Goal: Transaction & Acquisition: Download file/media

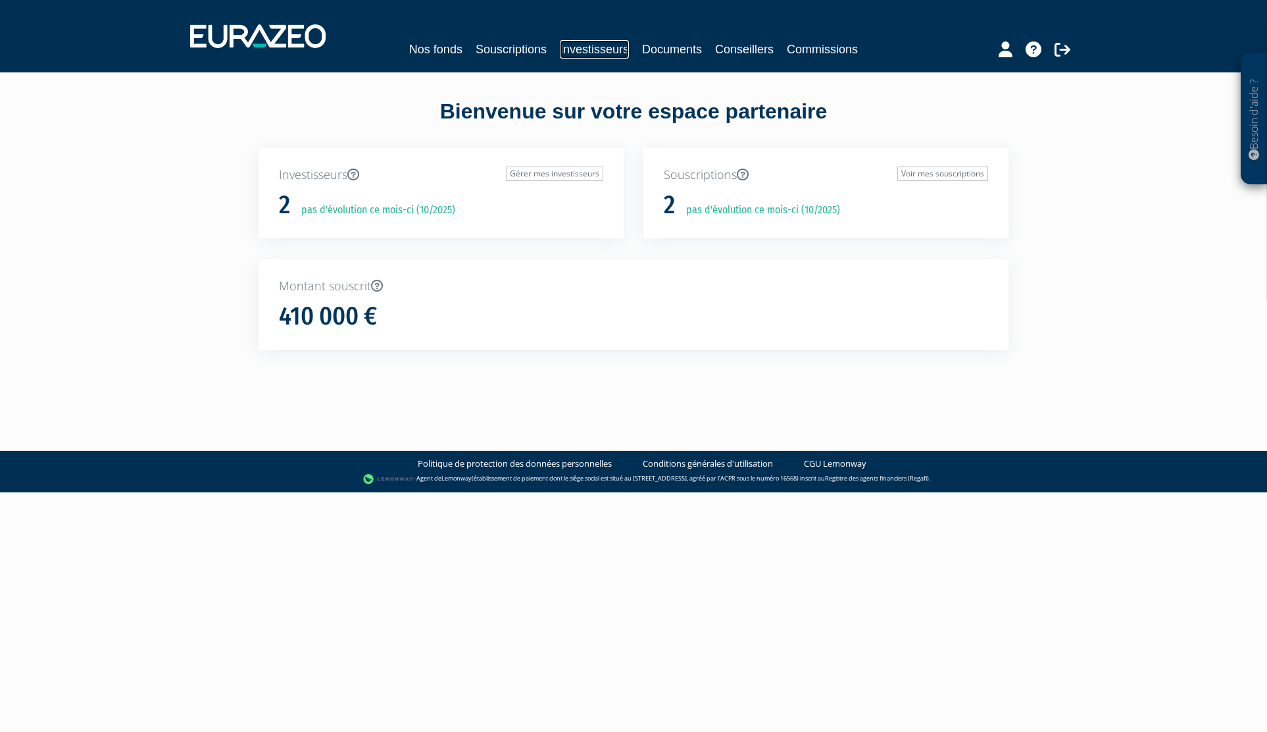
click at [612, 51] on link "Investisseurs" at bounding box center [594, 49] width 69 height 18
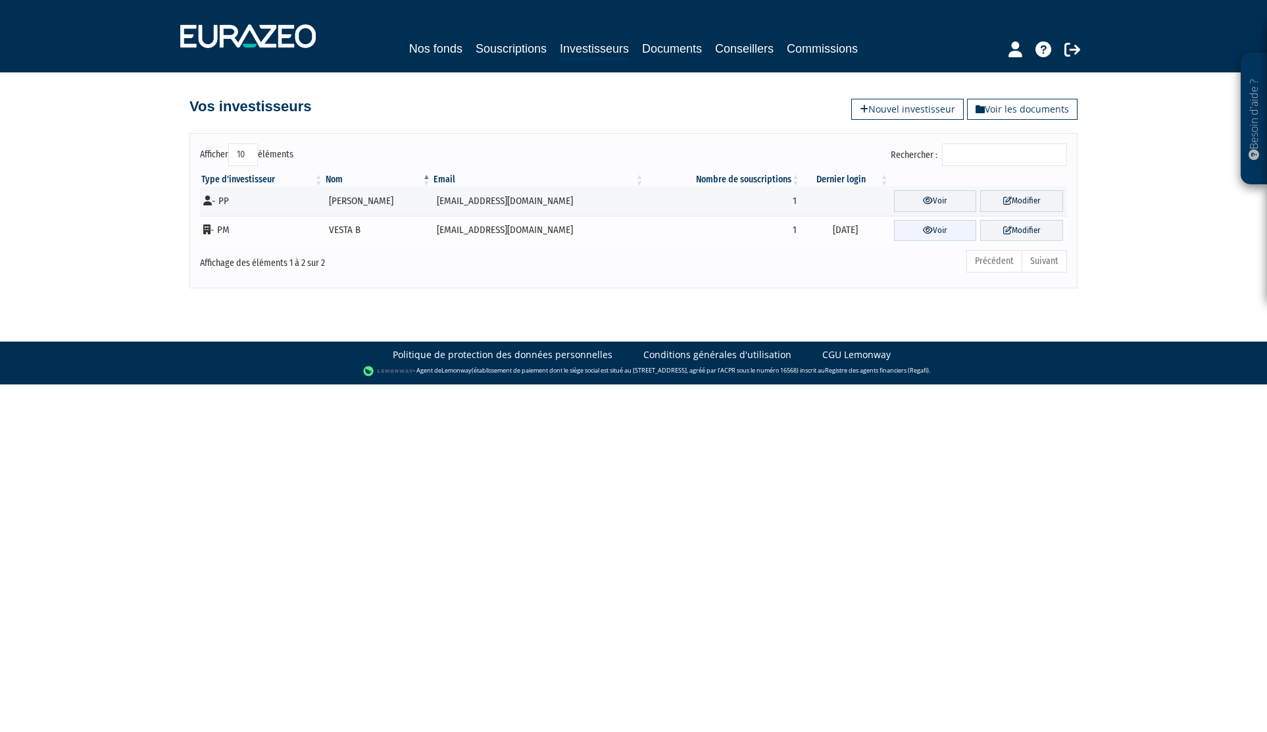
click at [944, 235] on link "Voir" at bounding box center [935, 231] width 83 height 22
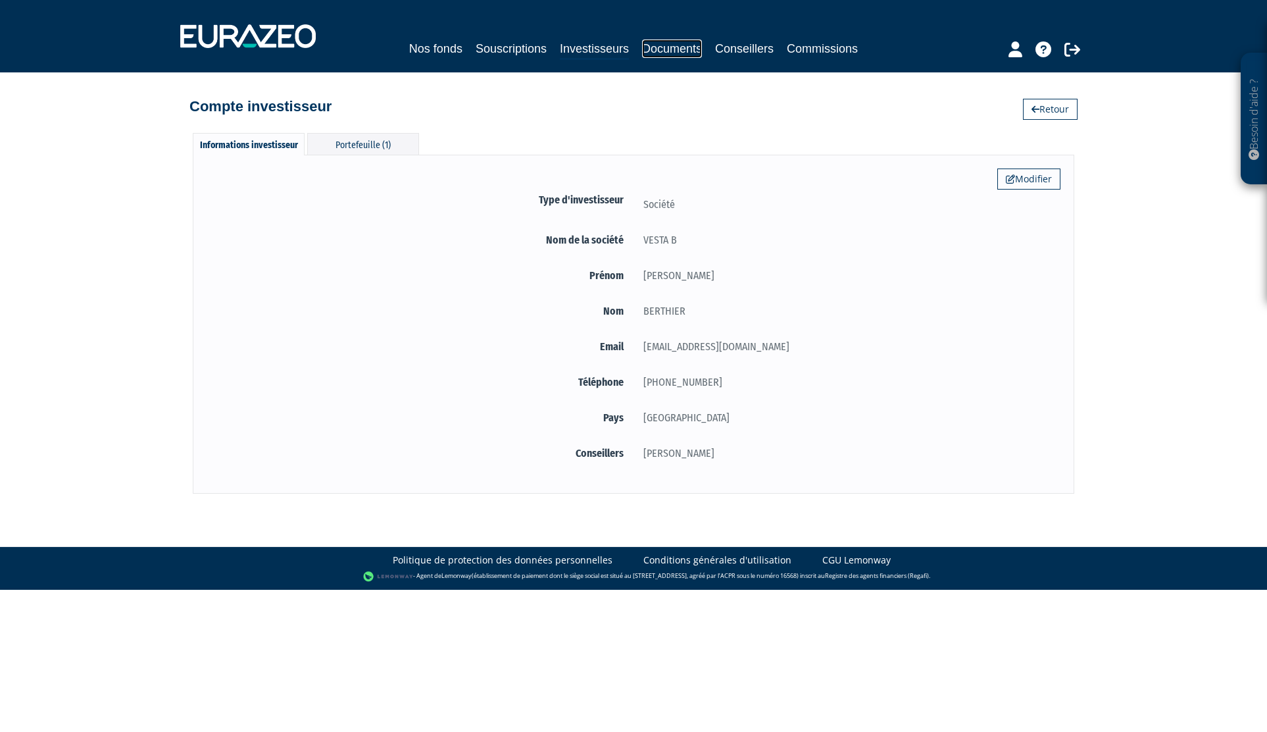
click at [680, 53] on link "Documents" at bounding box center [672, 48] width 60 height 18
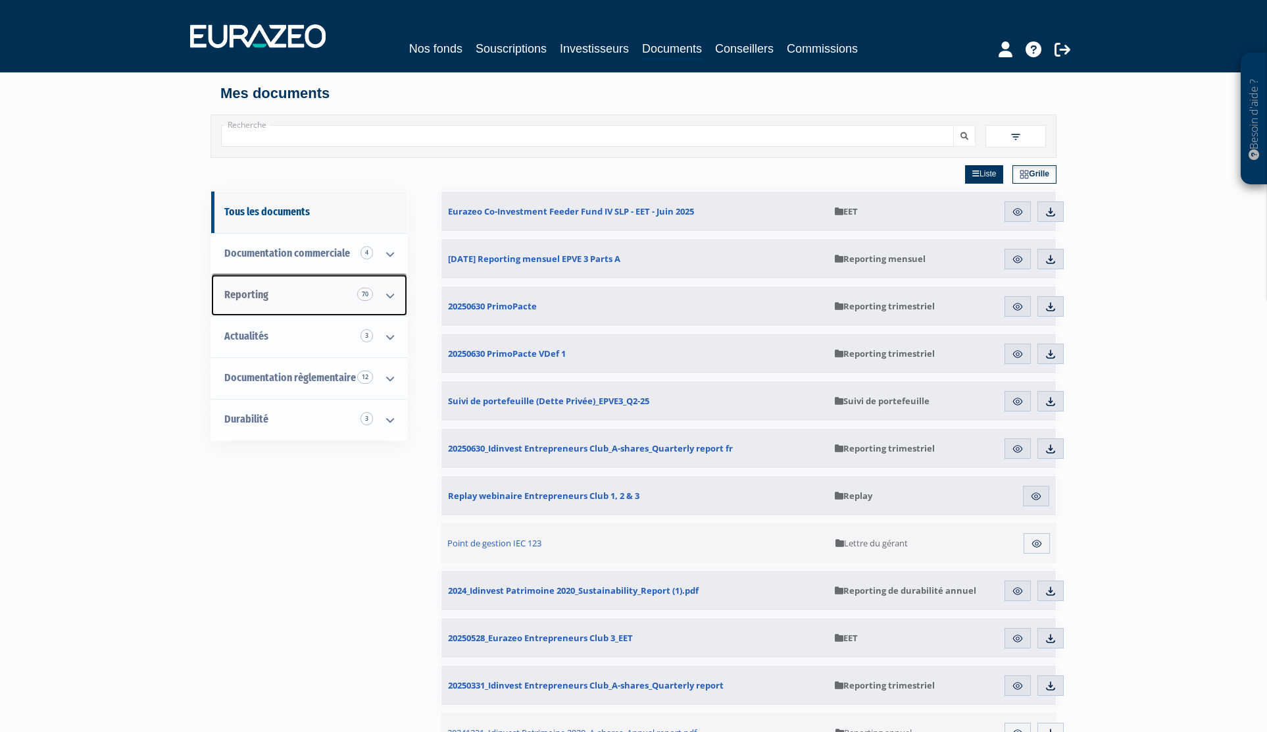
click at [391, 291] on icon at bounding box center [390, 295] width 34 height 41
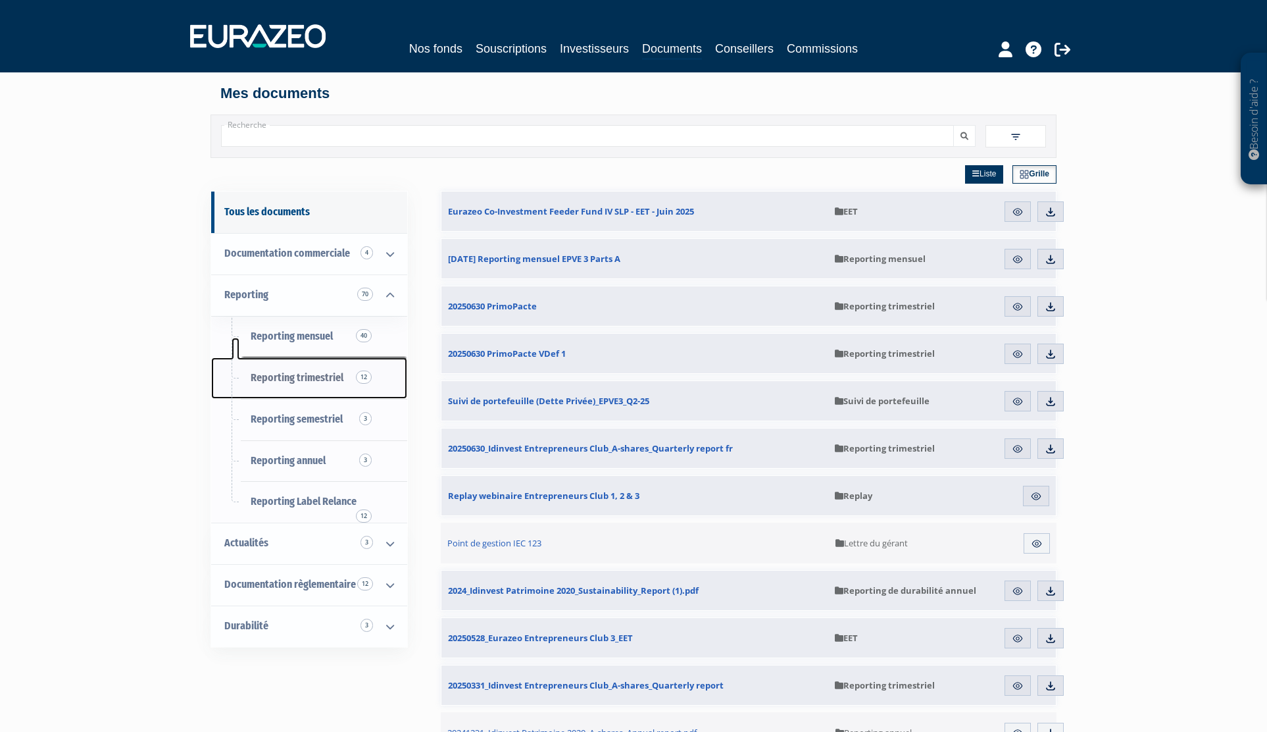
click at [299, 375] on span "Reporting trimestriel 12" at bounding box center [297, 377] width 93 height 12
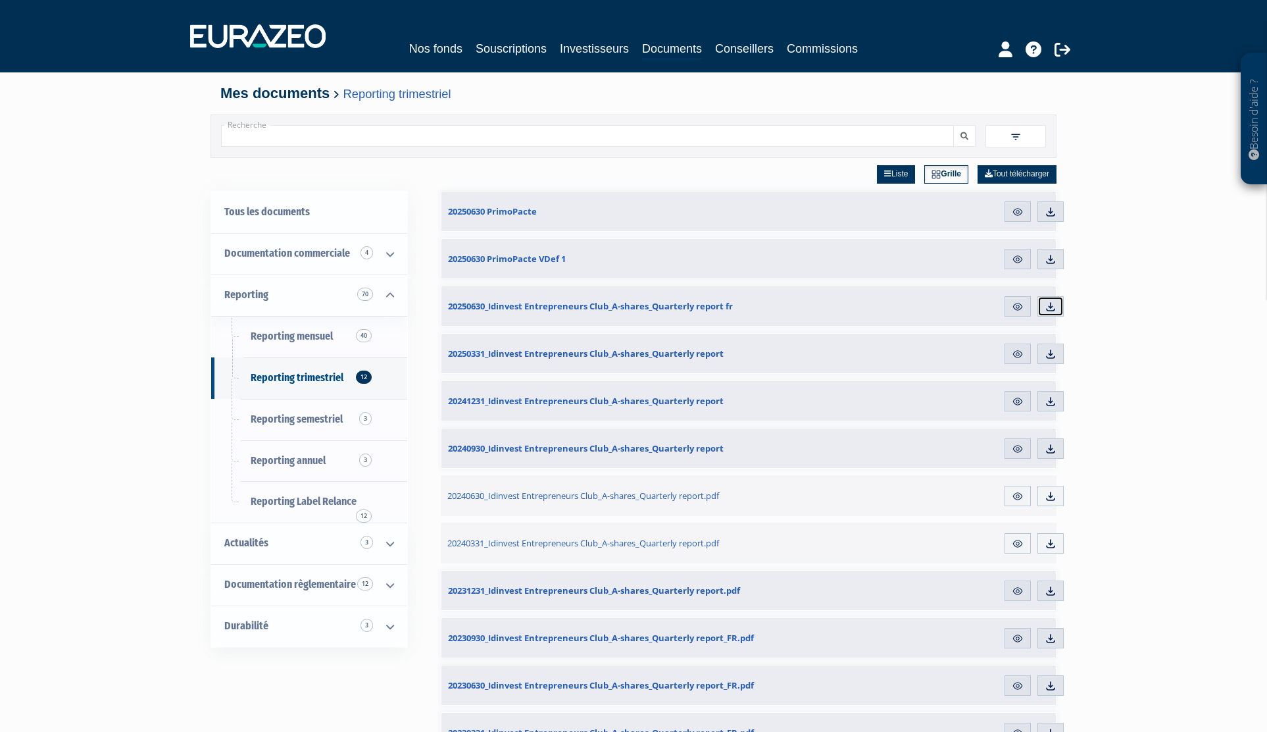
click at [1049, 309] on img at bounding box center [1051, 307] width 12 height 12
